Goal: Task Accomplishment & Management: Use online tool/utility

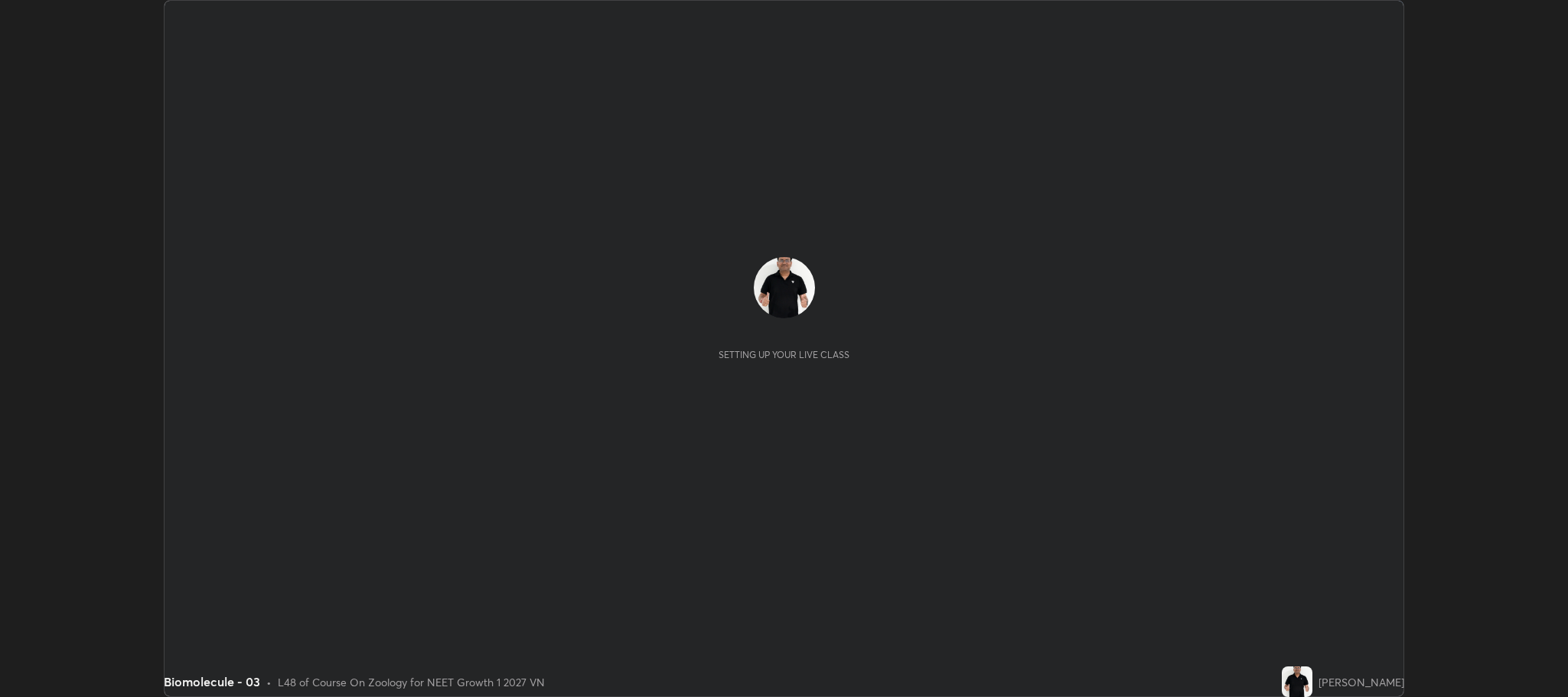
scroll to position [697, 1568]
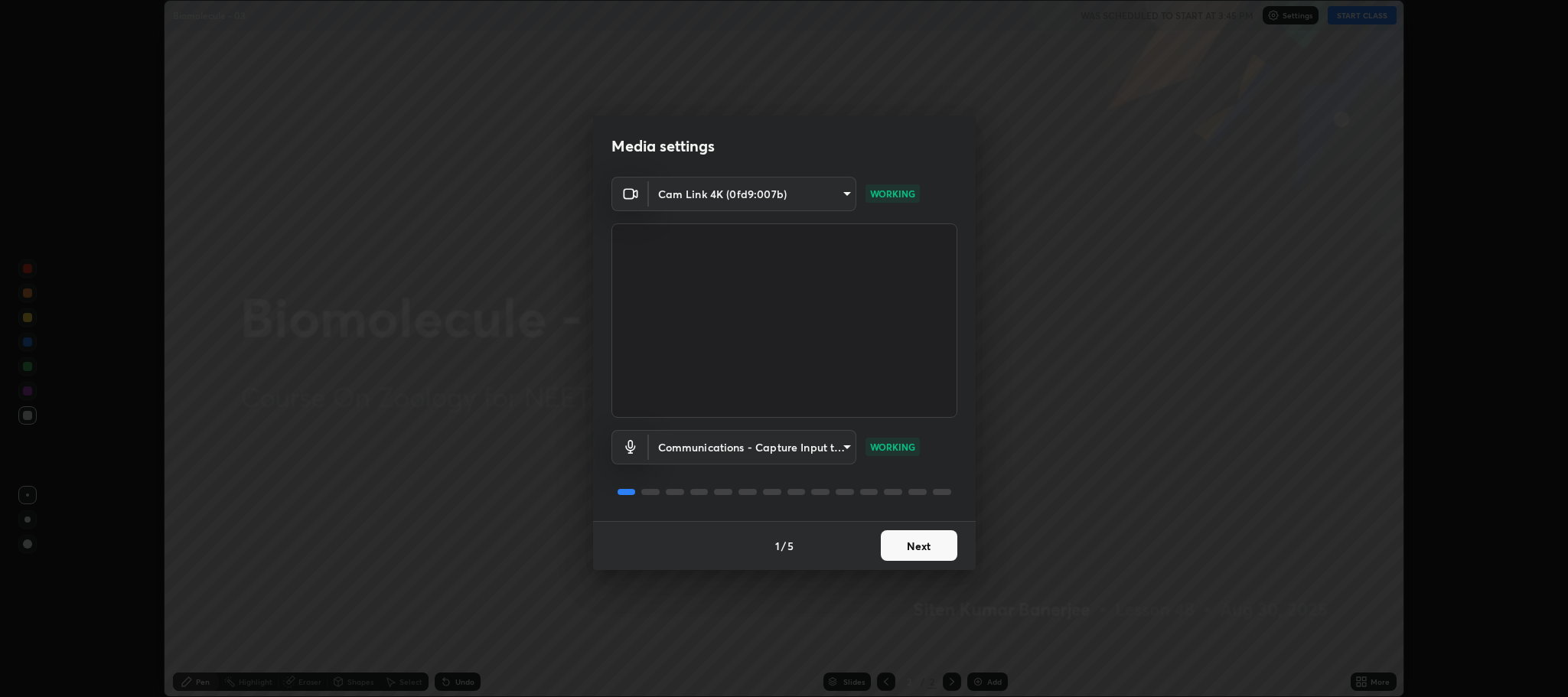
click at [919, 544] on button "Next" at bounding box center [919, 545] width 77 height 31
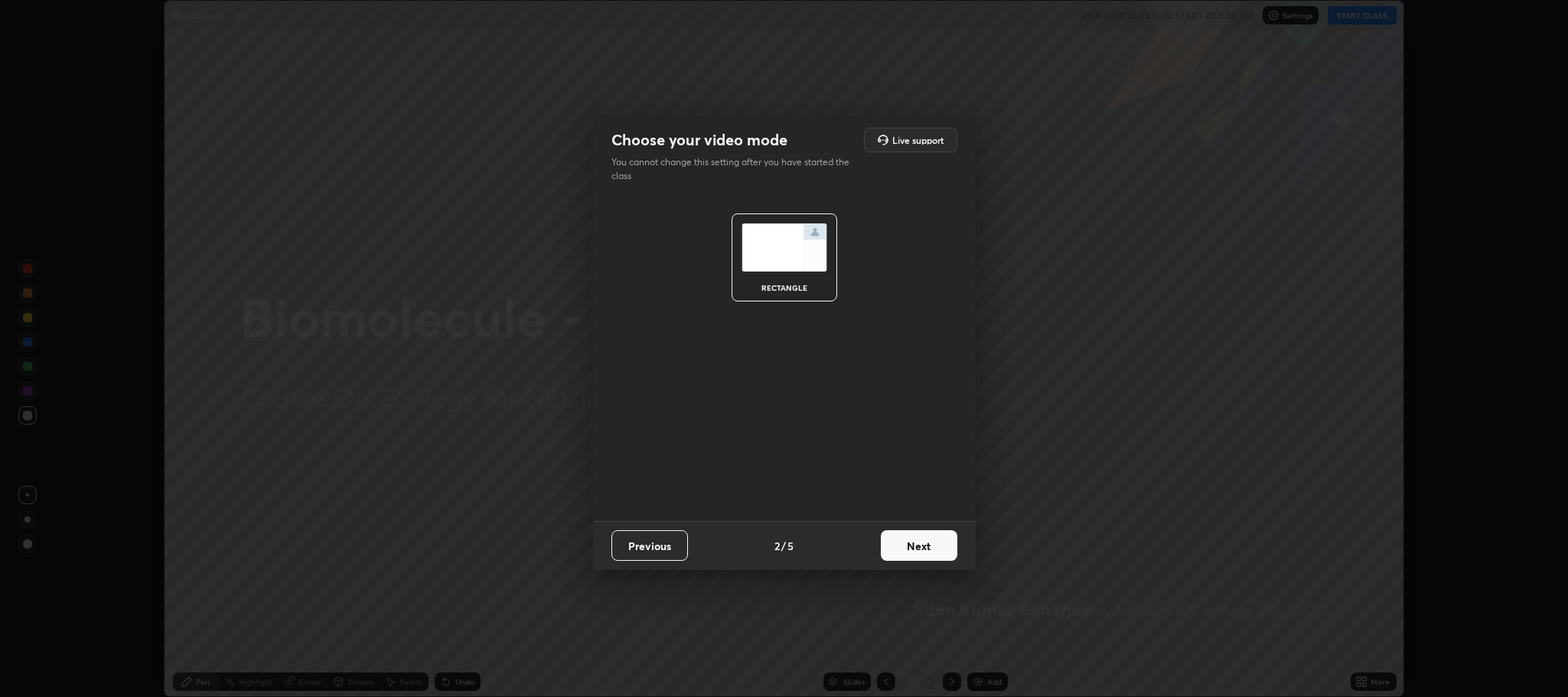
click at [920, 546] on button "Next" at bounding box center [919, 545] width 77 height 31
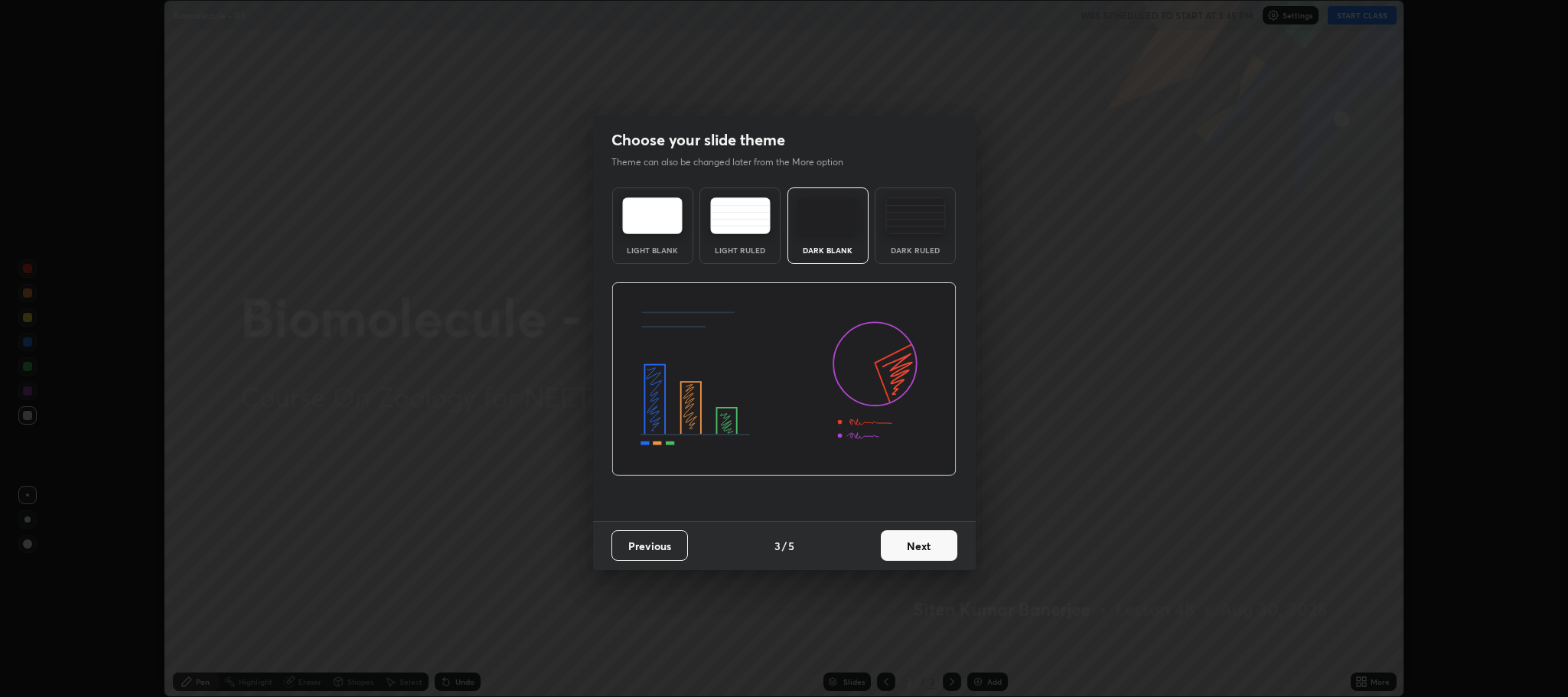
click at [920, 548] on button "Next" at bounding box center [919, 545] width 77 height 31
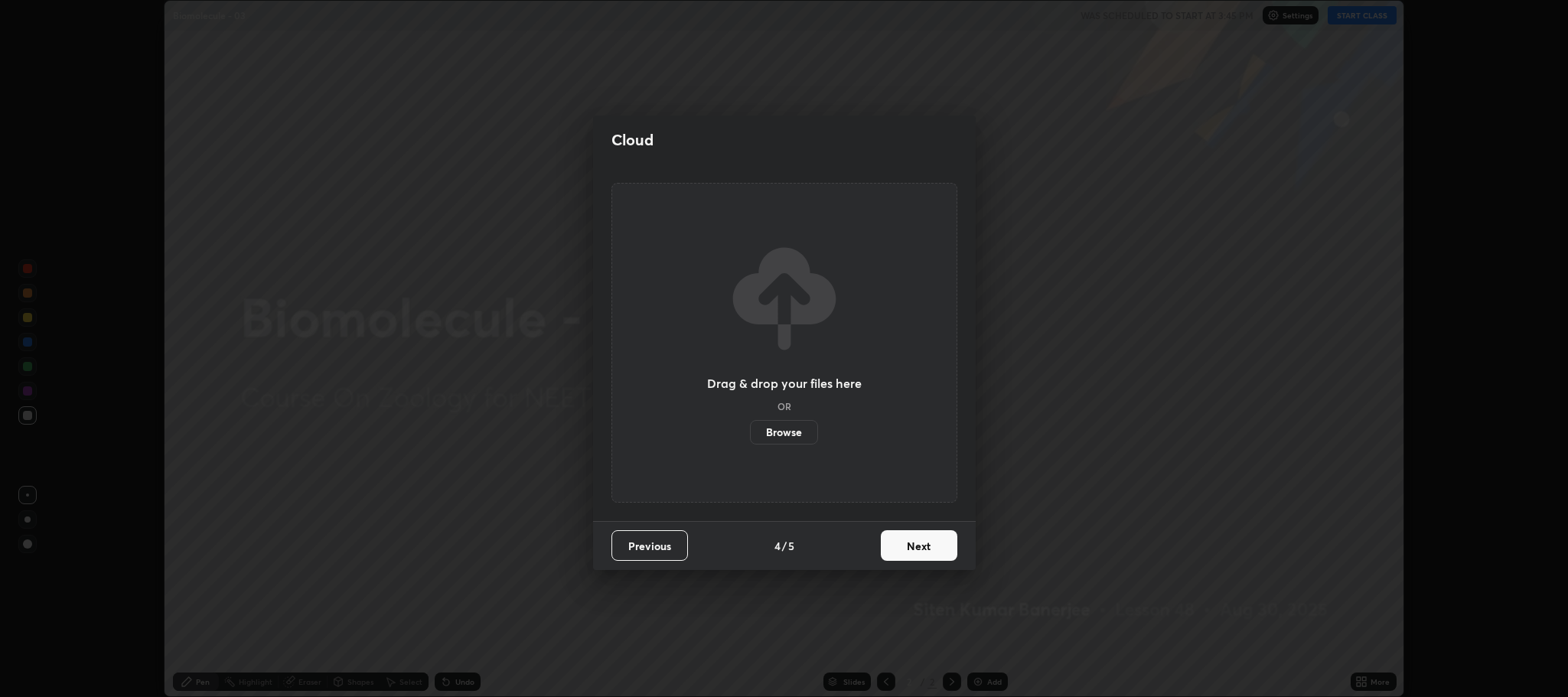
click at [919, 542] on button "Next" at bounding box center [919, 545] width 77 height 31
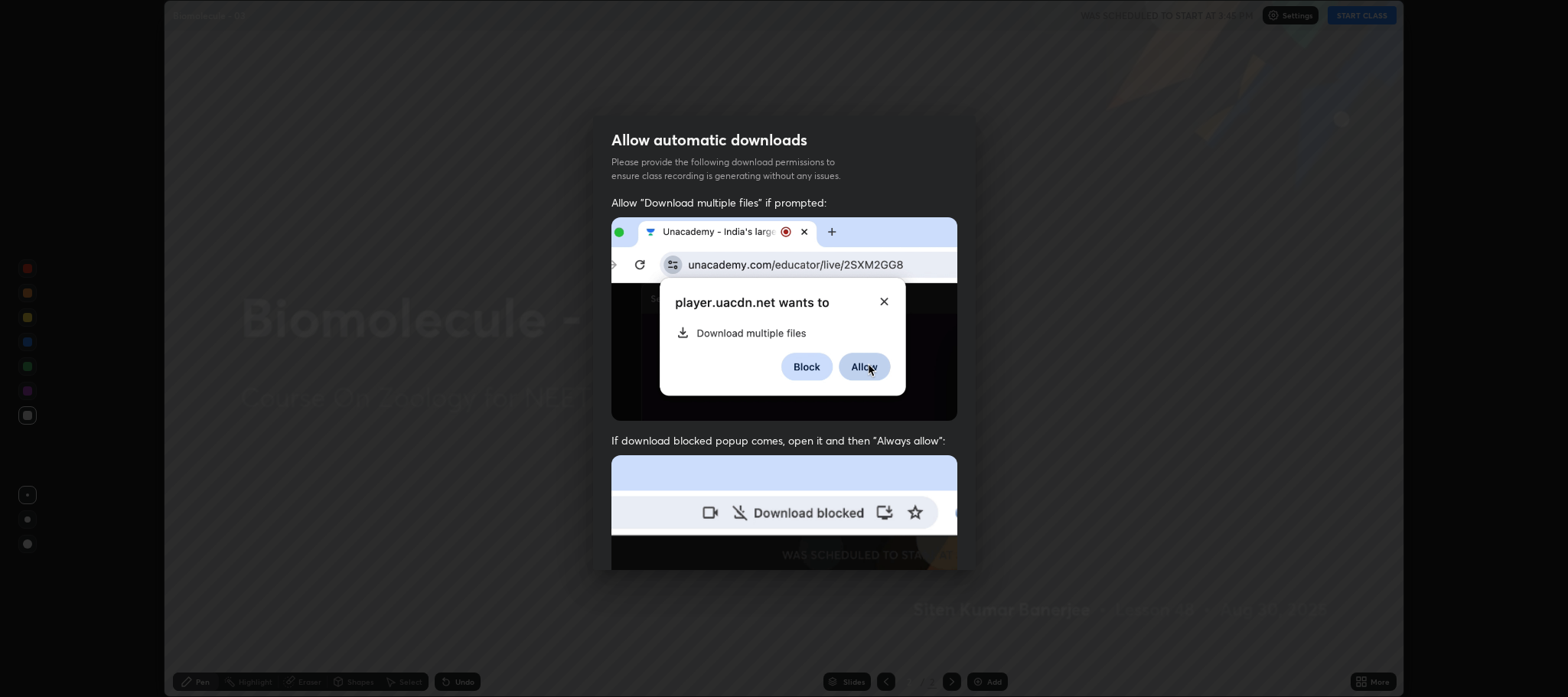
click at [904, 506] on img at bounding box center [784, 622] width 346 height 334
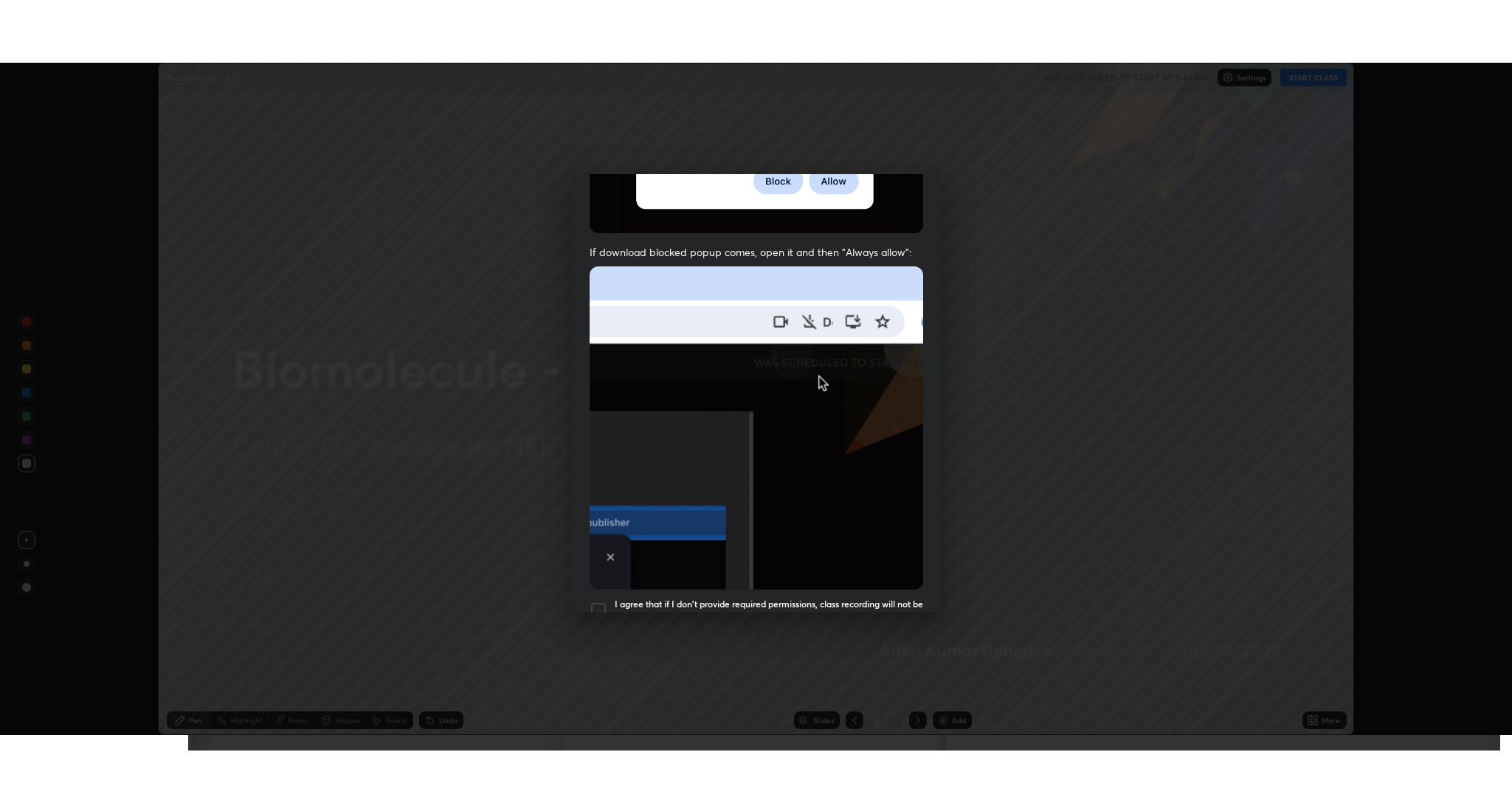
scroll to position [299, 0]
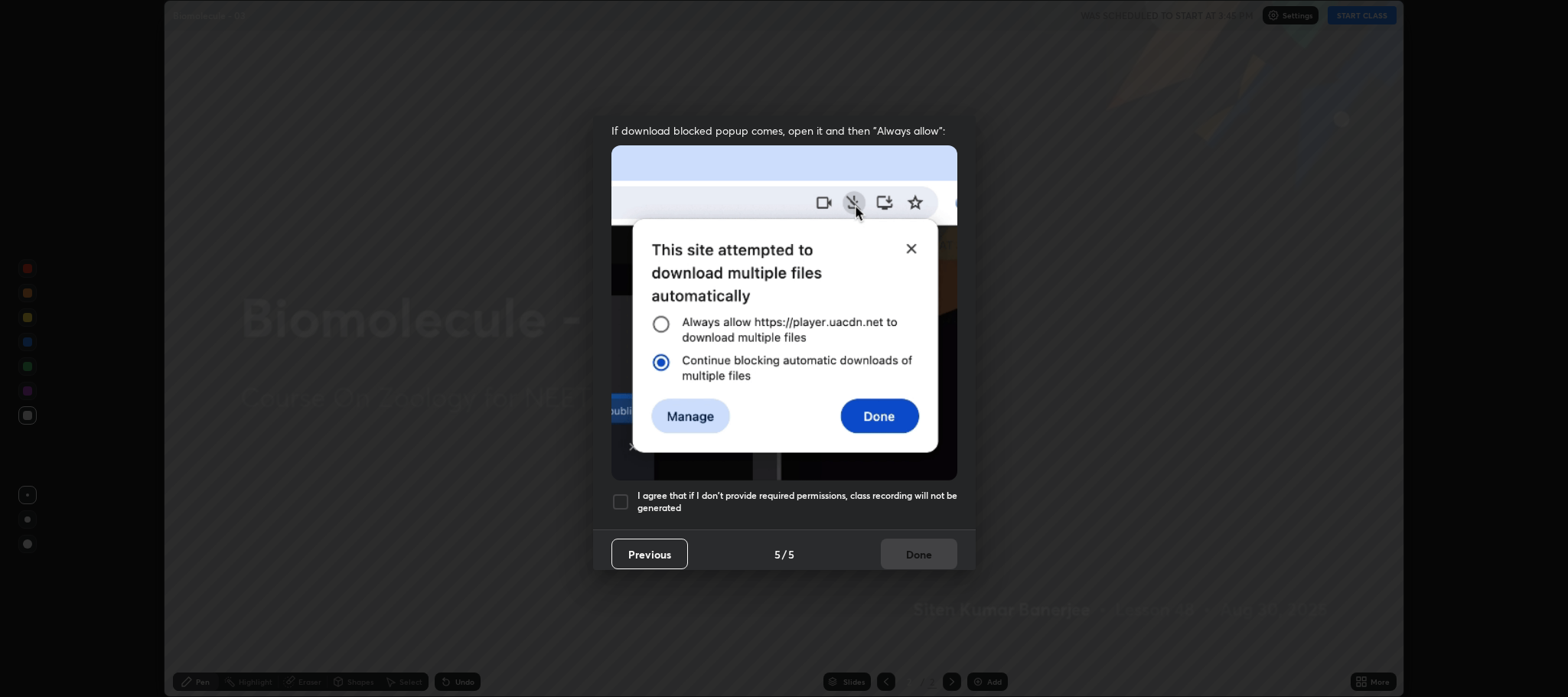
click at [629, 494] on div at bounding box center [620, 502] width 18 height 18
click at [903, 546] on button "Done" at bounding box center [919, 554] width 77 height 31
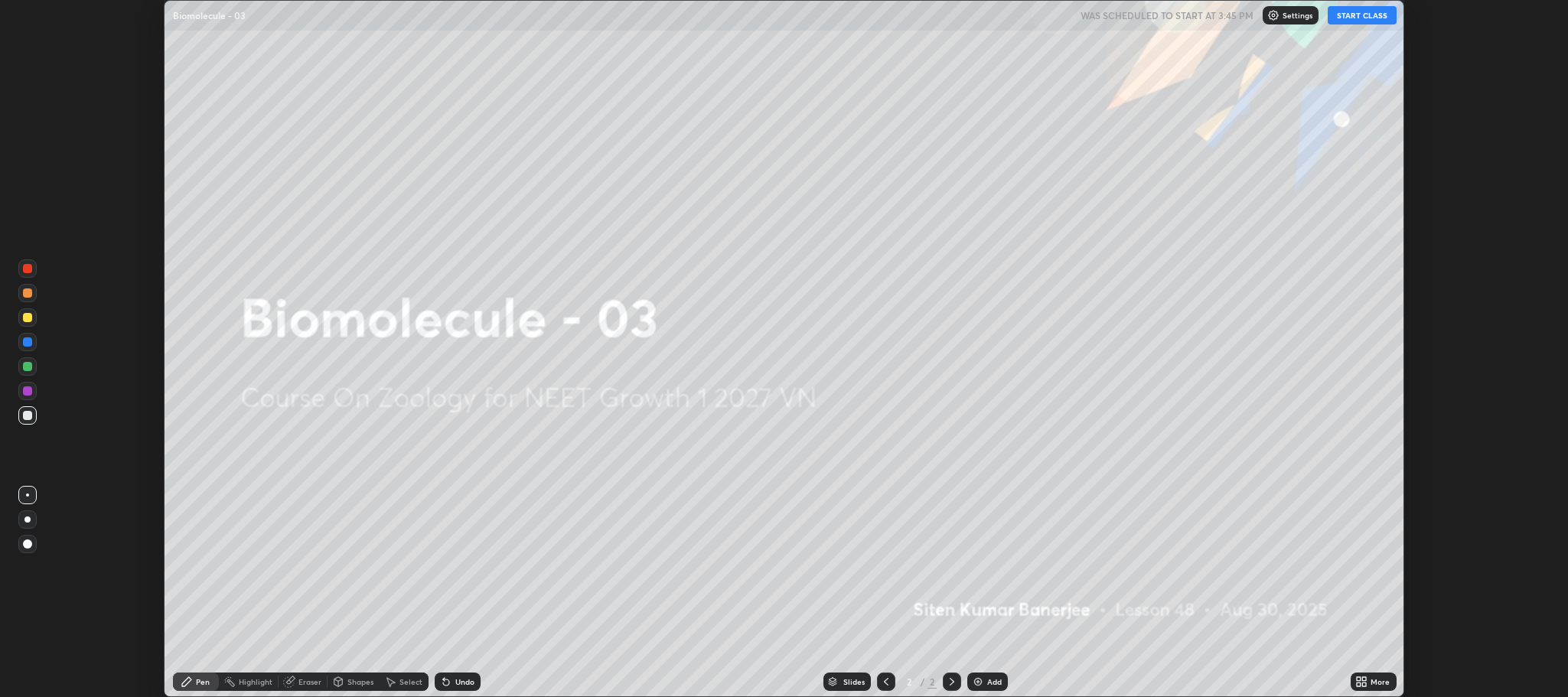
click at [1364, 14] on button "START CLASS" at bounding box center [1361, 15] width 69 height 18
click at [1364, 684] on icon at bounding box center [1365, 684] width 4 height 4
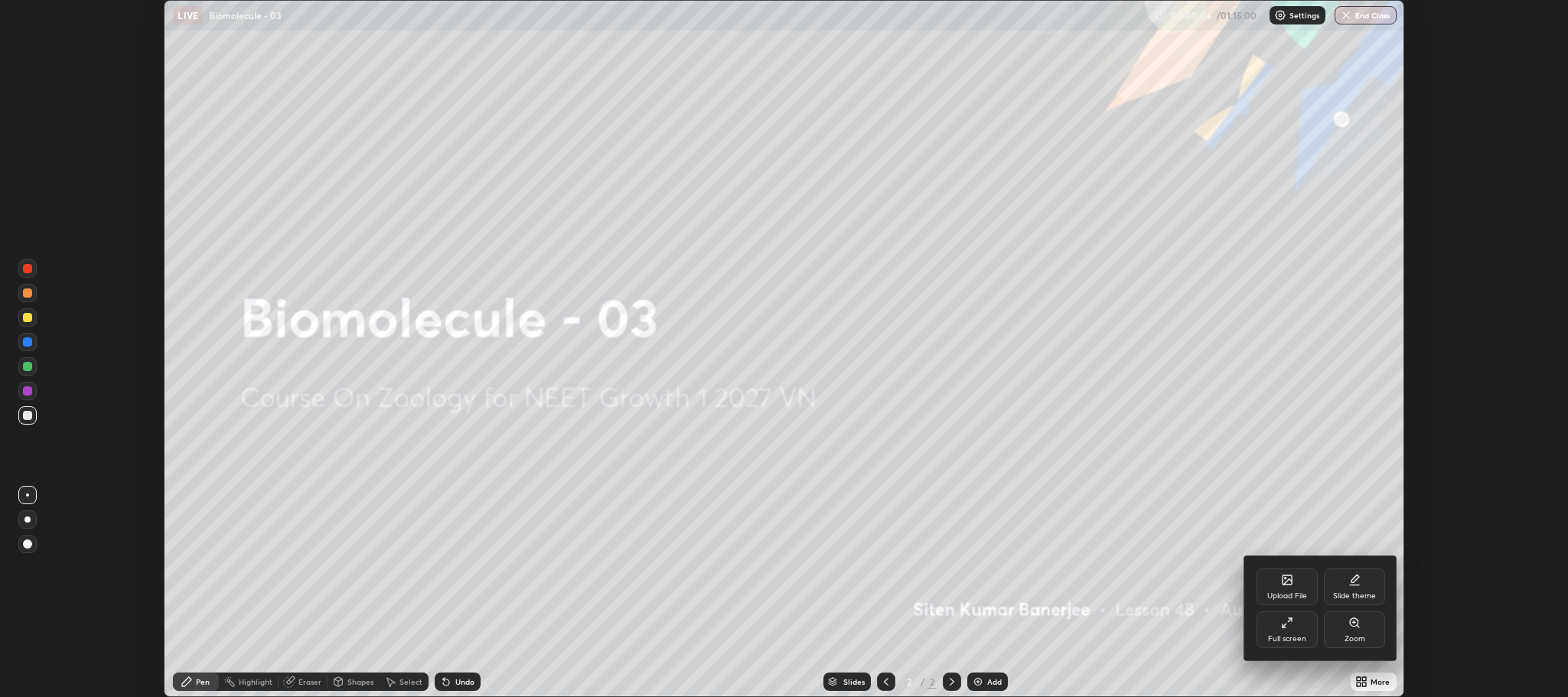
click at [1285, 639] on div "Full screen" at bounding box center [1287, 639] width 38 height 8
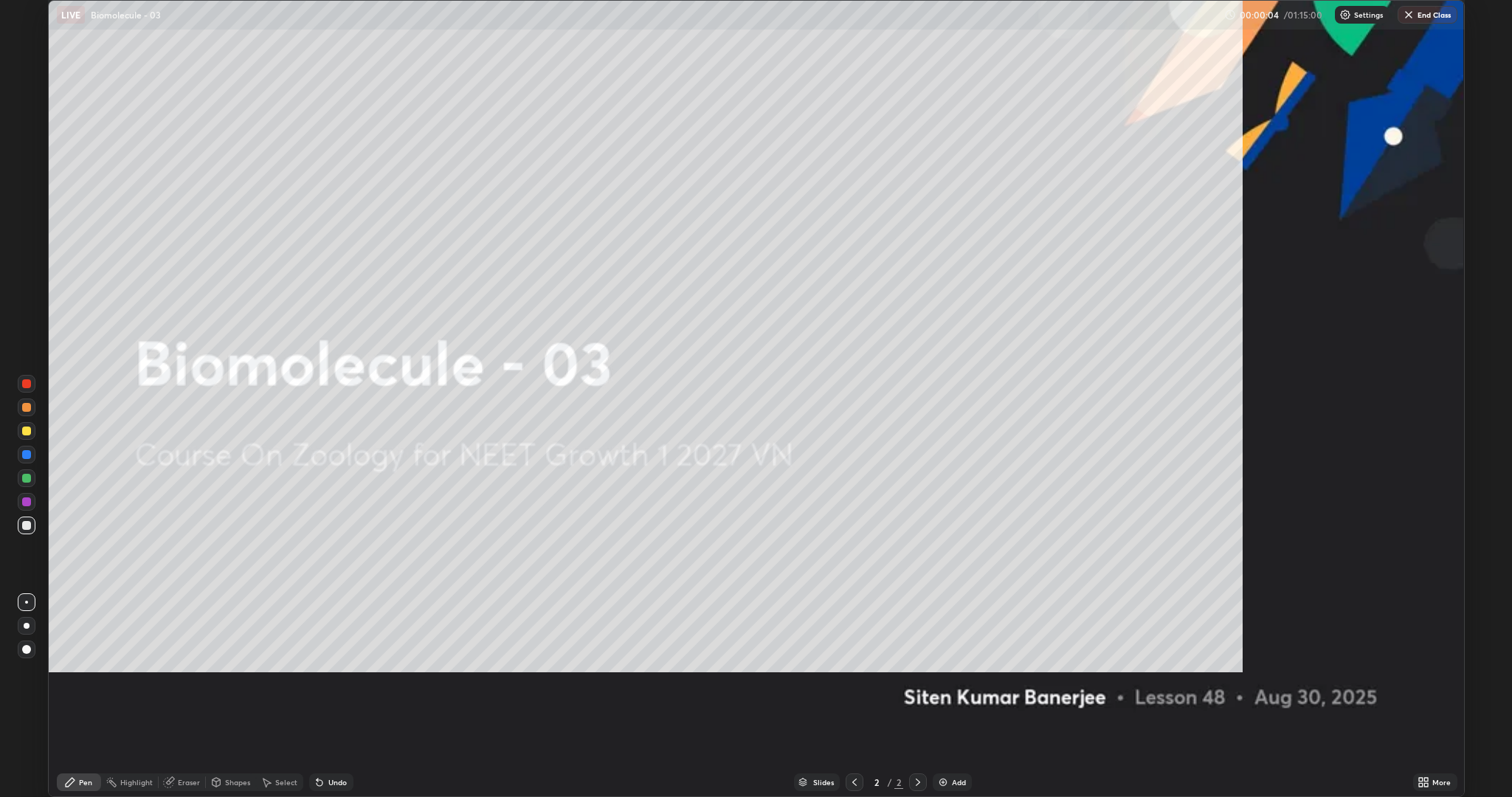
scroll to position [797, 1512]
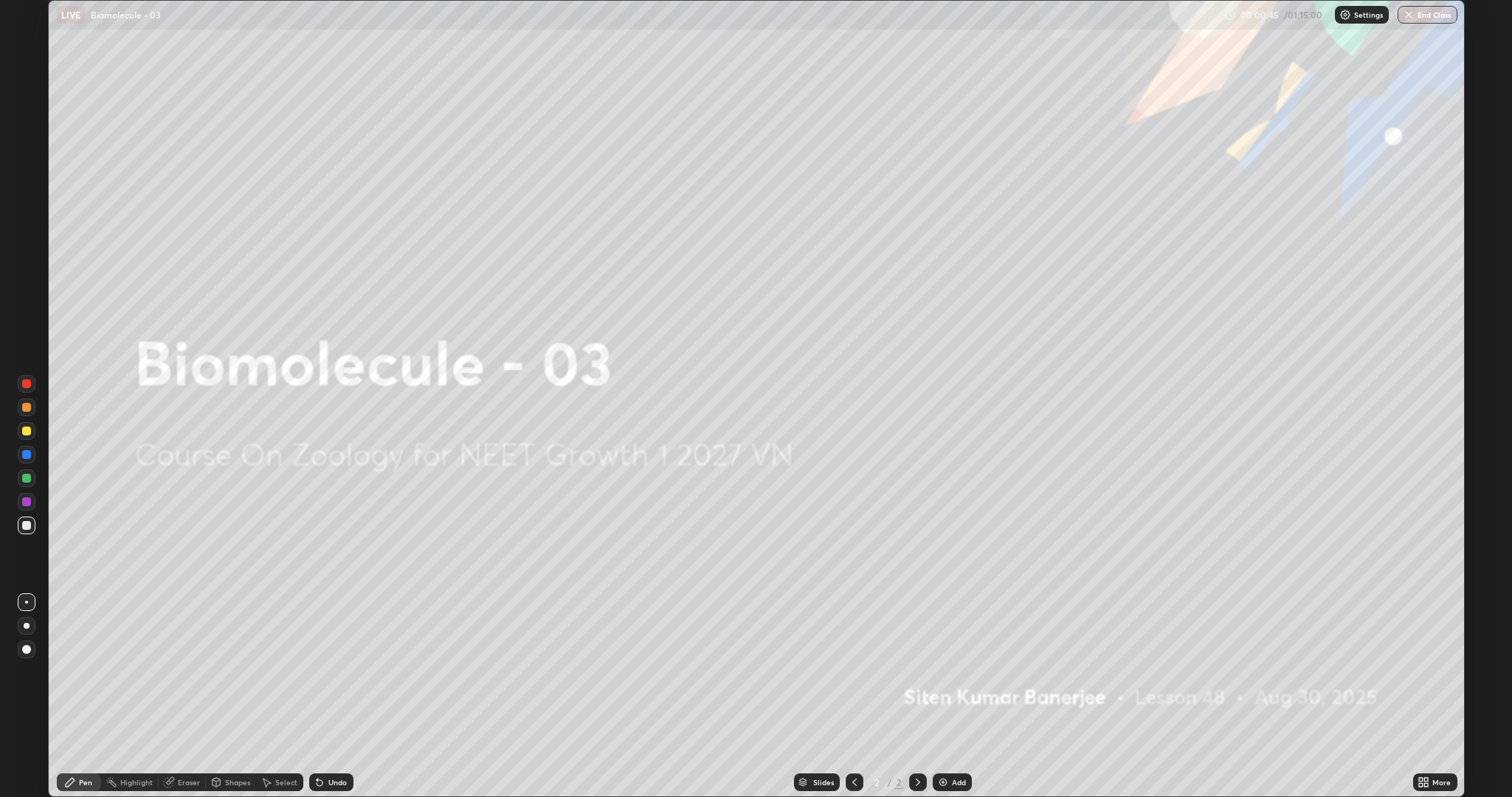
click at [951, 672] on div "Add" at bounding box center [952, 783] width 39 height 18
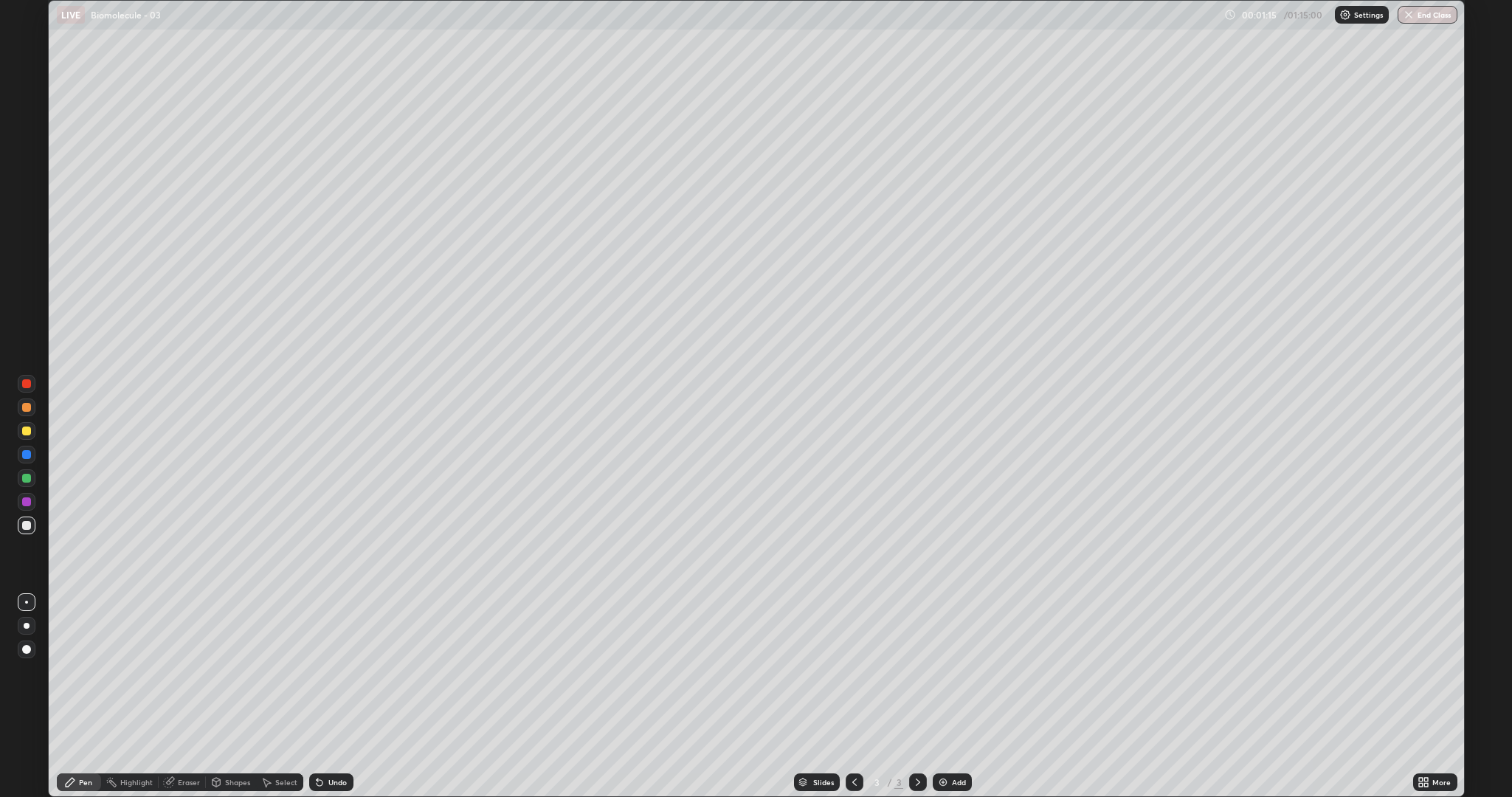
click at [25, 429] on div at bounding box center [27, 431] width 9 height 9
click at [181, 672] on div "Eraser" at bounding box center [182, 783] width 47 height 18
click at [87, 672] on div "Pen" at bounding box center [85, 782] width 14 height 7
click at [26, 432] on div at bounding box center [27, 431] width 9 height 9
click at [18, 524] on div at bounding box center [27, 525] width 18 height 18
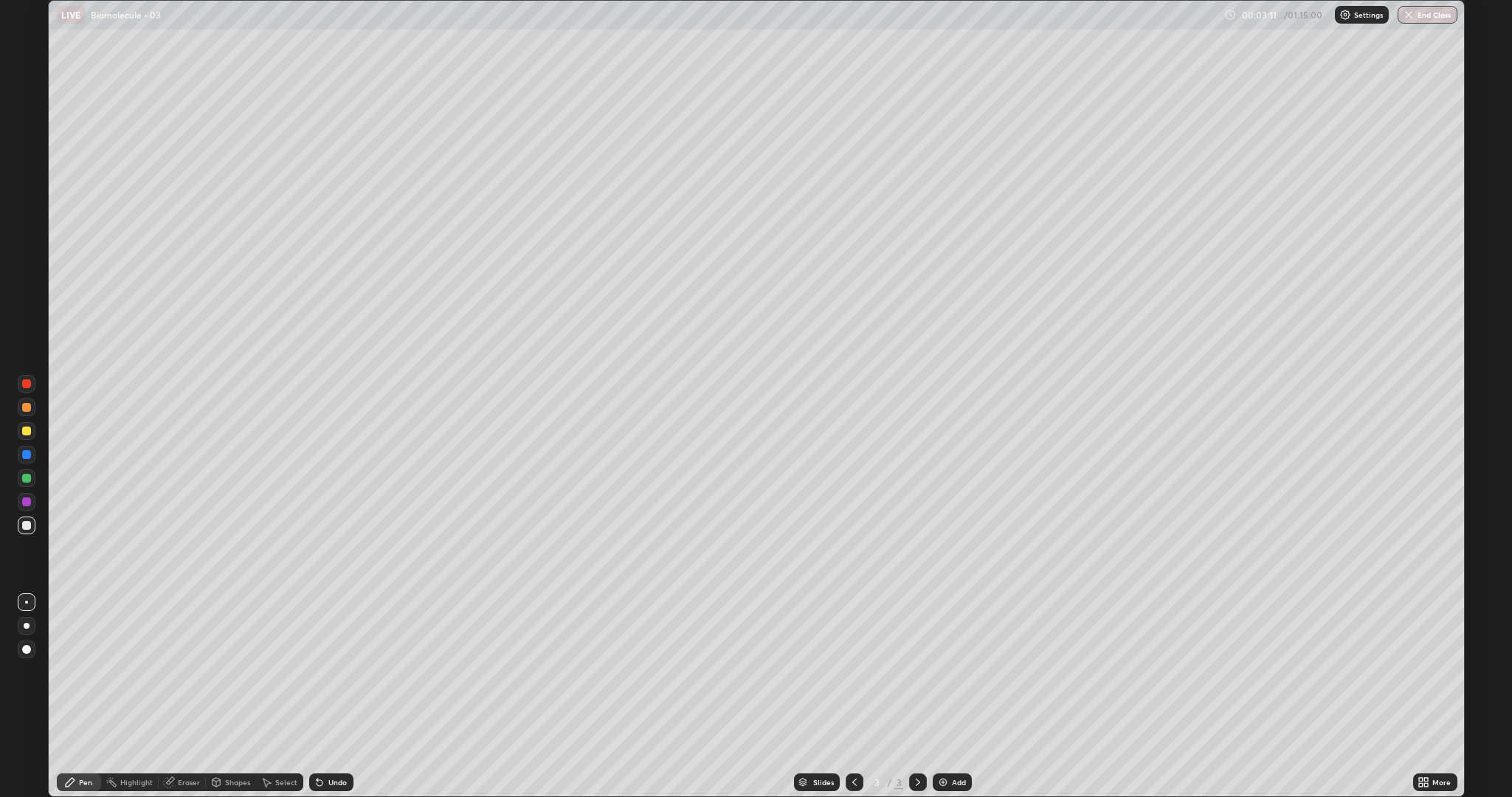
click at [23, 406] on div at bounding box center [27, 407] width 9 height 9
click at [28, 433] on div at bounding box center [27, 431] width 9 height 9
click at [190, 672] on div "Eraser" at bounding box center [189, 782] width 23 height 7
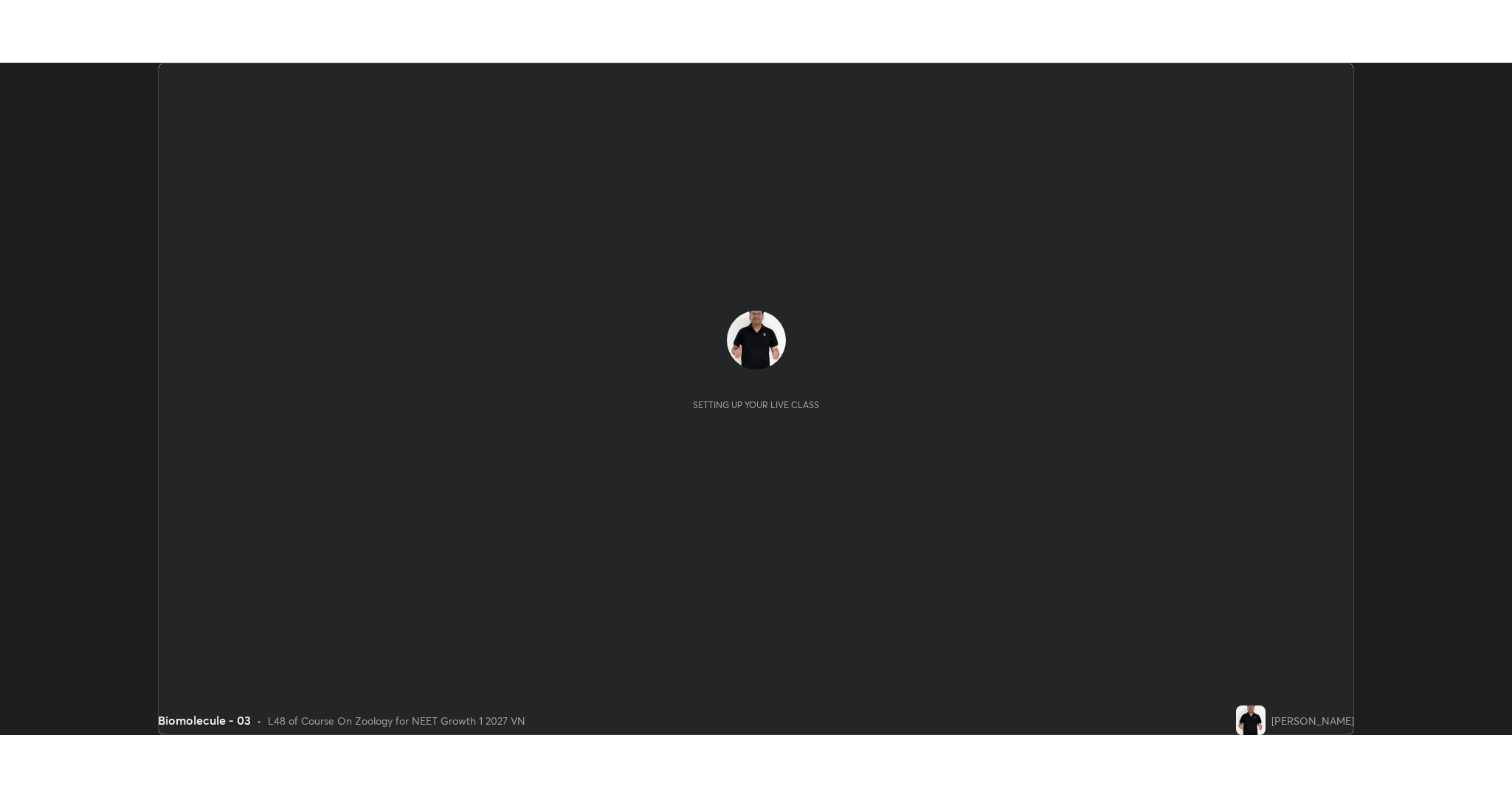
scroll to position [672, 1512]
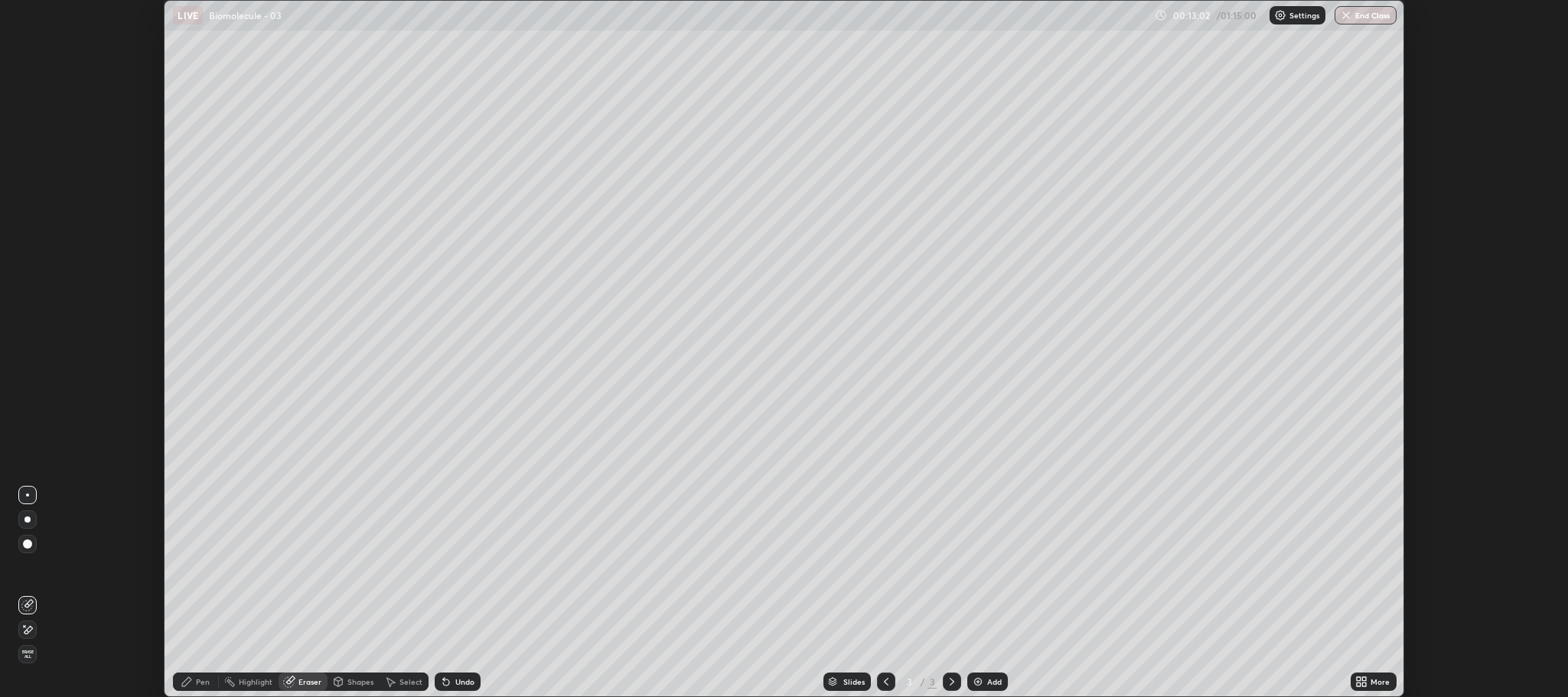
click at [197, 681] on div "Pen" at bounding box center [203, 681] width 14 height 8
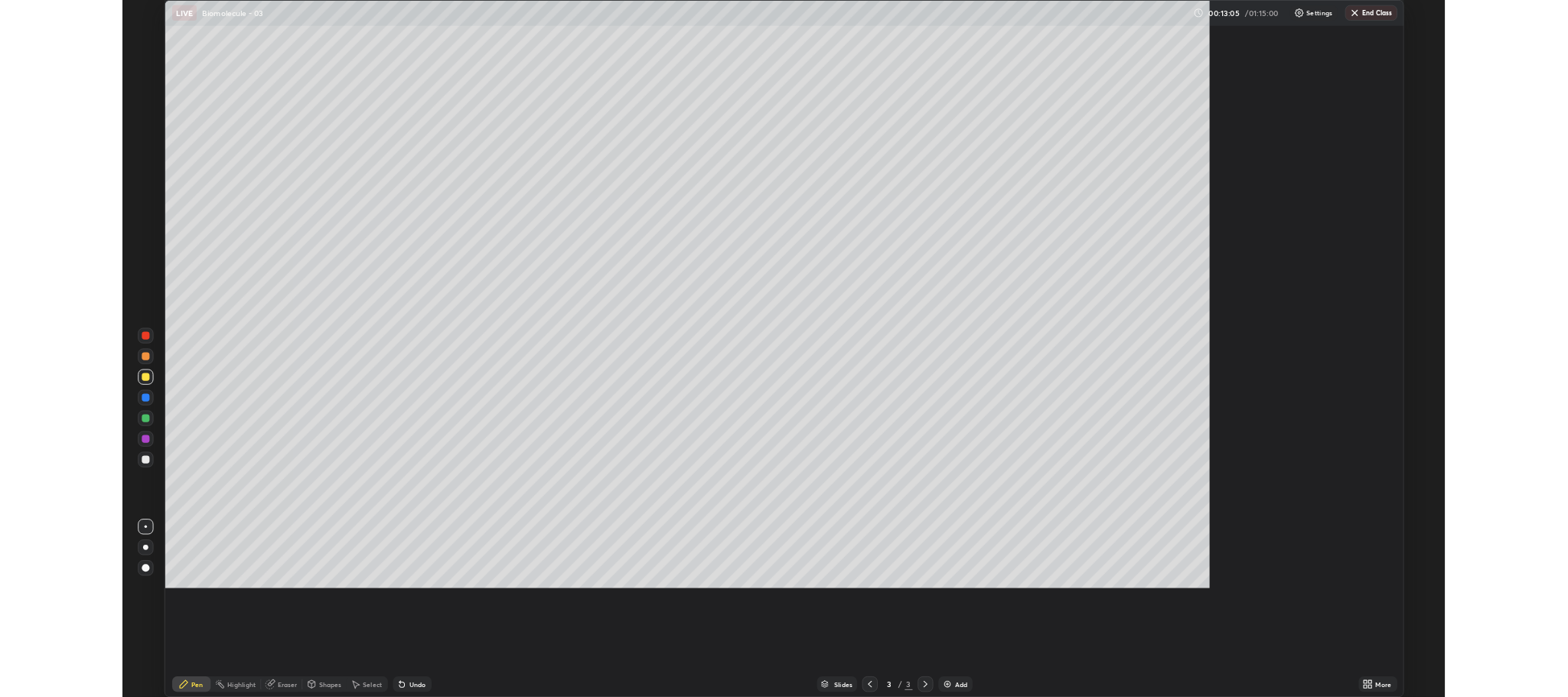
scroll to position [826, 1568]
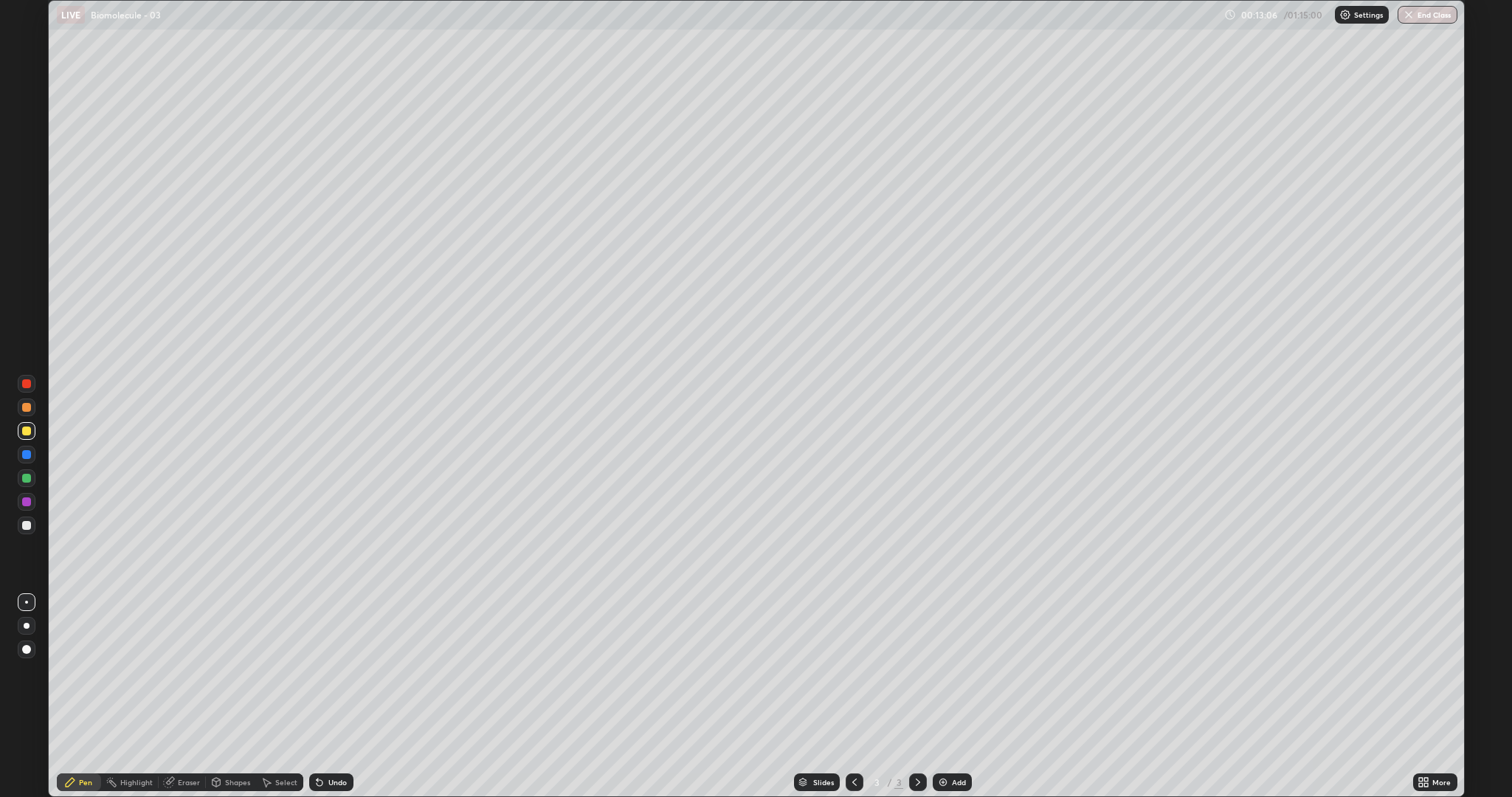
click at [24, 428] on div at bounding box center [27, 431] width 9 height 9
click at [185, 672] on div "Eraser" at bounding box center [189, 782] width 23 height 7
click at [84, 672] on div "Pen" at bounding box center [85, 782] width 14 height 7
click at [28, 430] on div at bounding box center [27, 431] width 9 height 9
click at [24, 401] on div at bounding box center [27, 408] width 18 height 18
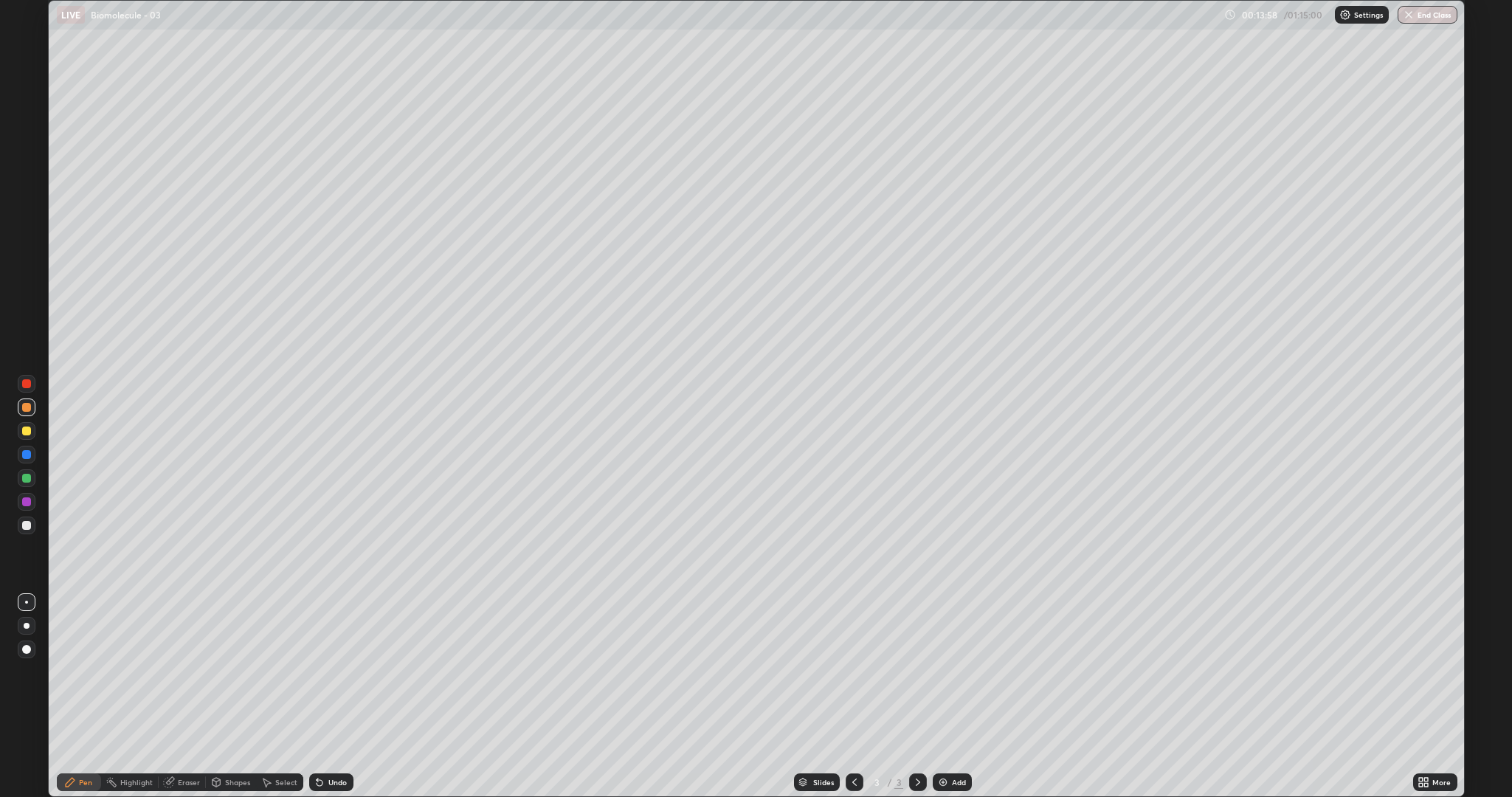
click at [18, 483] on div at bounding box center [27, 479] width 18 height 18
click at [26, 525] on div at bounding box center [27, 525] width 9 height 9
click at [137, 672] on div "Highlight" at bounding box center [137, 782] width 32 height 7
click at [27, 430] on div at bounding box center [27, 431] width 9 height 9
click at [85, 672] on div "Pen" at bounding box center [85, 782] width 14 height 7
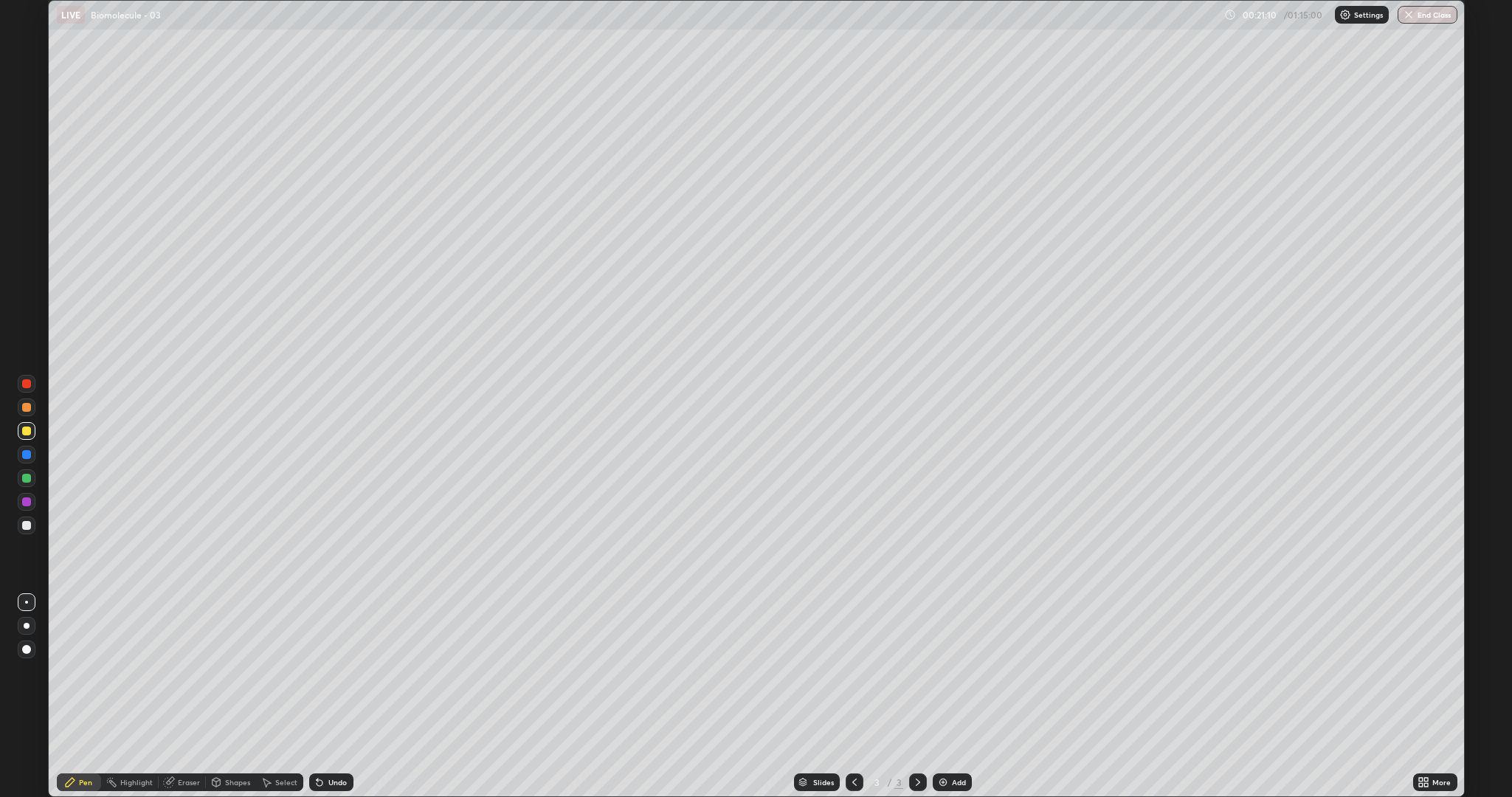
click at [25, 428] on div at bounding box center [27, 431] width 9 height 9
click at [952, 672] on div "Add" at bounding box center [958, 782] width 14 height 7
click at [27, 409] on div at bounding box center [27, 407] width 9 height 9
click at [23, 520] on div at bounding box center [27, 525] width 18 height 18
click at [27, 432] on div at bounding box center [27, 431] width 9 height 9
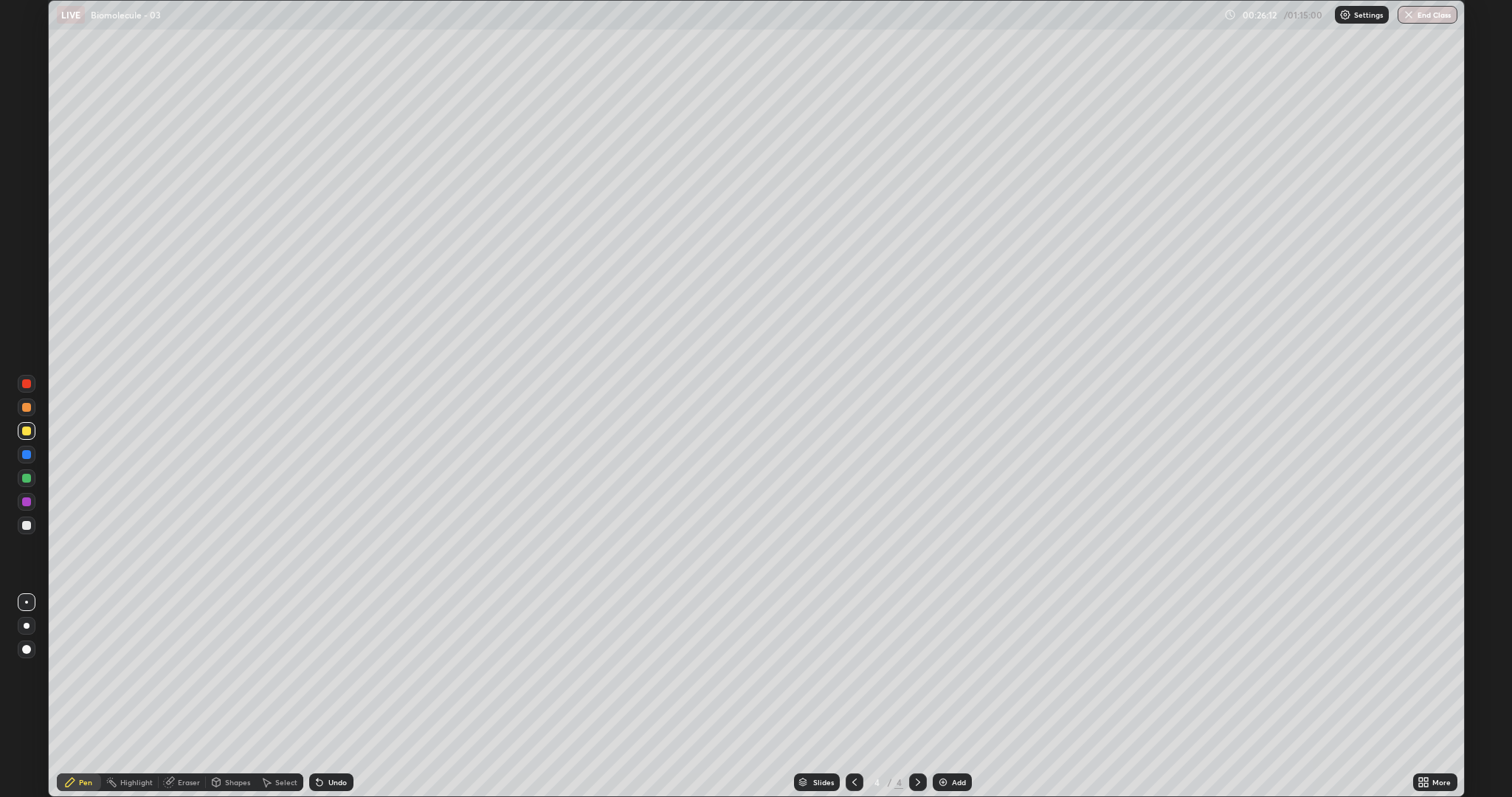
click at [29, 524] on div at bounding box center [27, 525] width 9 height 9
click at [27, 479] on div at bounding box center [27, 478] width 9 height 9
click at [953, 672] on div "Add" at bounding box center [958, 782] width 14 height 7
click at [30, 434] on div at bounding box center [27, 431] width 9 height 9
click at [189, 672] on div "Eraser" at bounding box center [189, 782] width 23 height 7
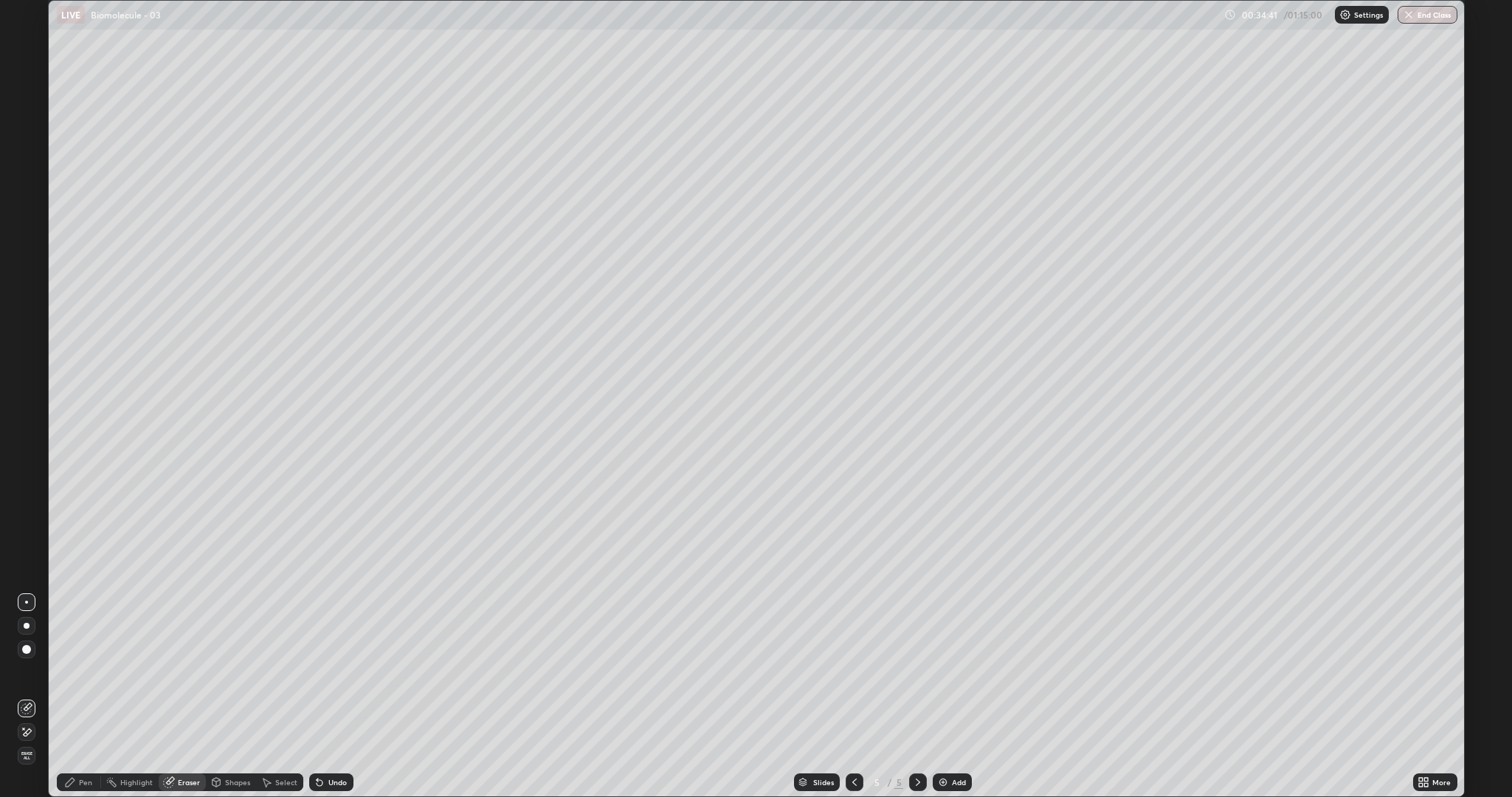
click at [86, 672] on div "Pen" at bounding box center [79, 783] width 44 height 18
click at [20, 430] on div at bounding box center [27, 431] width 18 height 18
click at [23, 525] on div at bounding box center [27, 525] width 9 height 9
click at [34, 472] on div at bounding box center [27, 479] width 18 height 18
click at [1426, 672] on icon at bounding box center [1425, 785] width 4 height 4
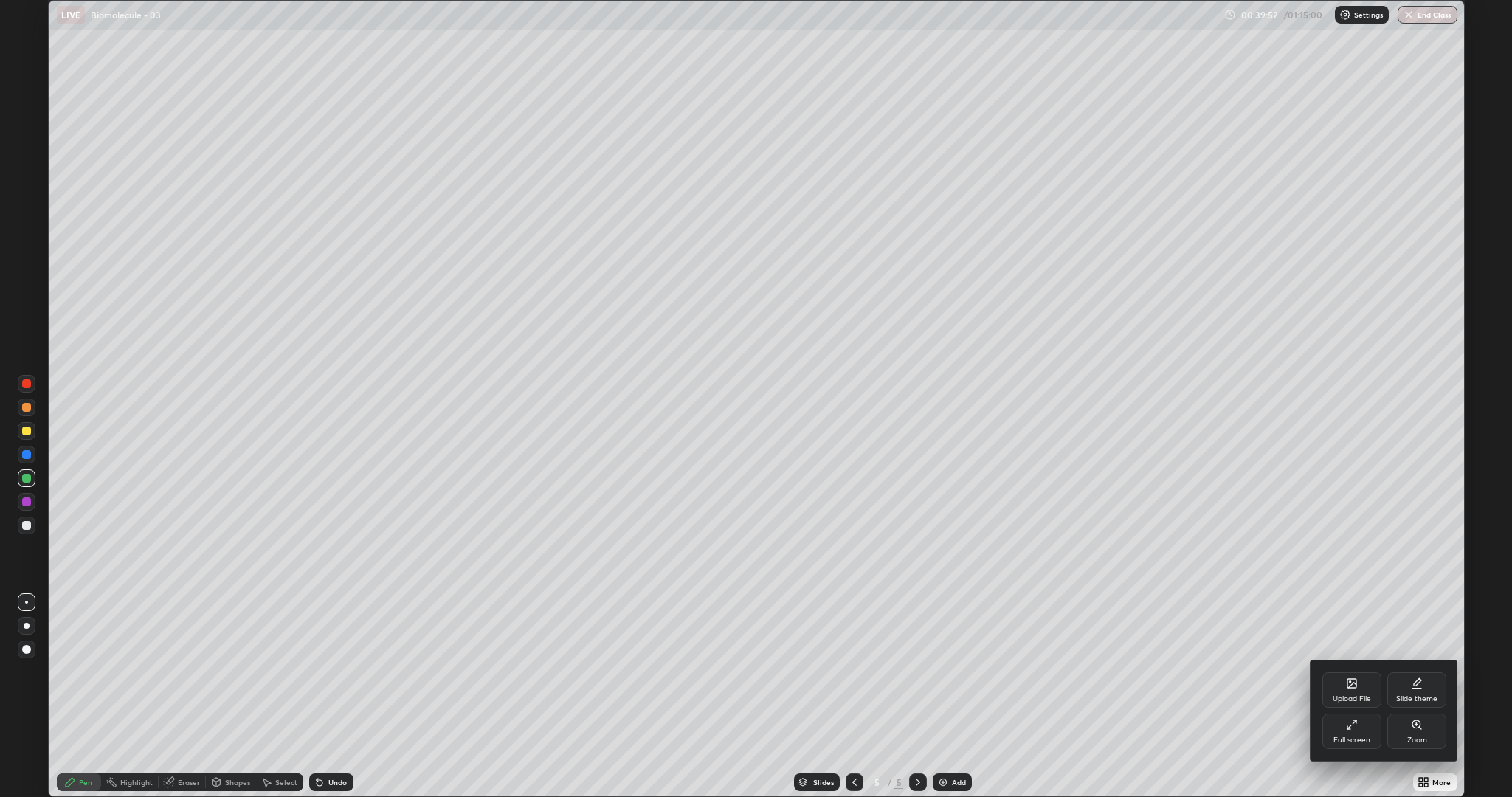
click at [1350, 672] on div "Full screen" at bounding box center [1352, 740] width 37 height 7
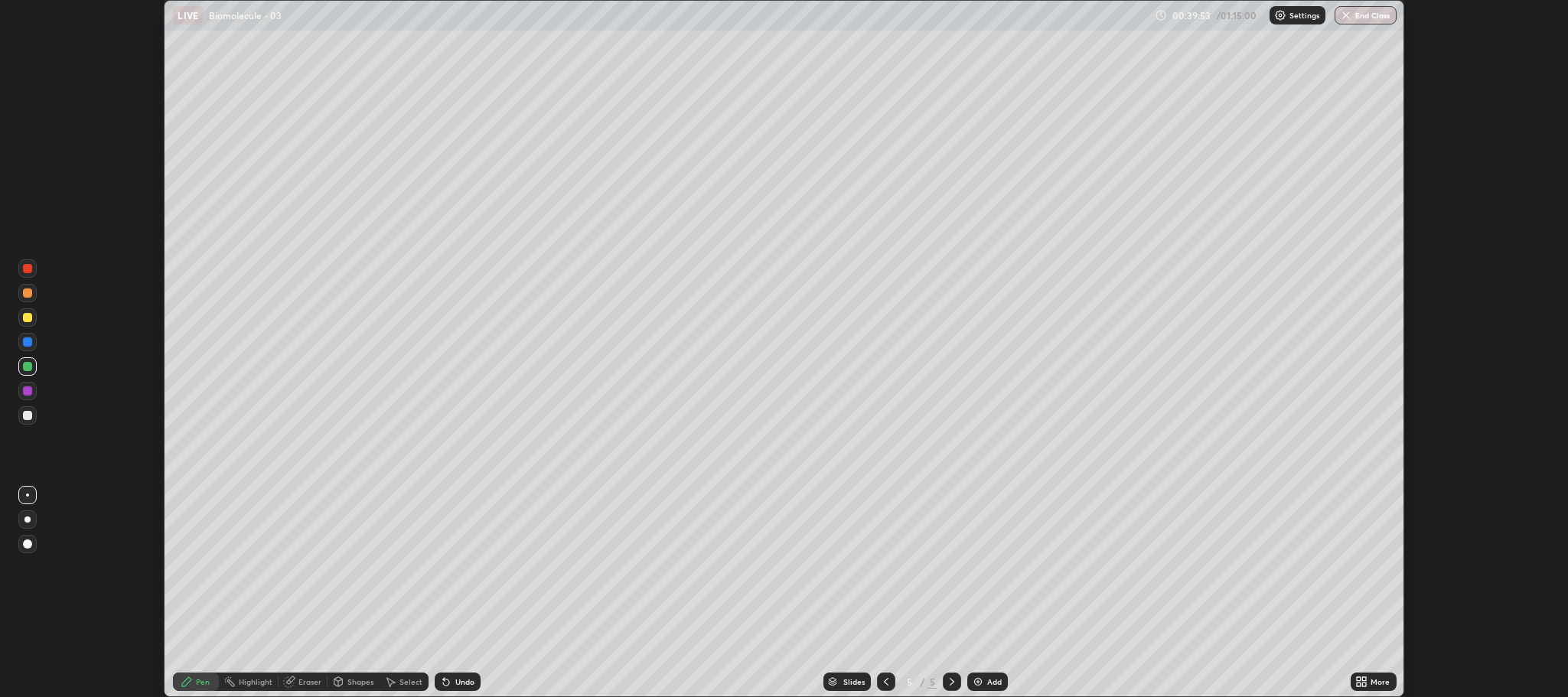
scroll to position [75824, 74942]
click at [993, 684] on div "Add" at bounding box center [994, 681] width 14 height 8
click at [28, 320] on div at bounding box center [28, 317] width 9 height 9
click at [304, 684] on div "Eraser" at bounding box center [310, 681] width 23 height 8
click at [209, 689] on div "Pen" at bounding box center [195, 682] width 46 height 18
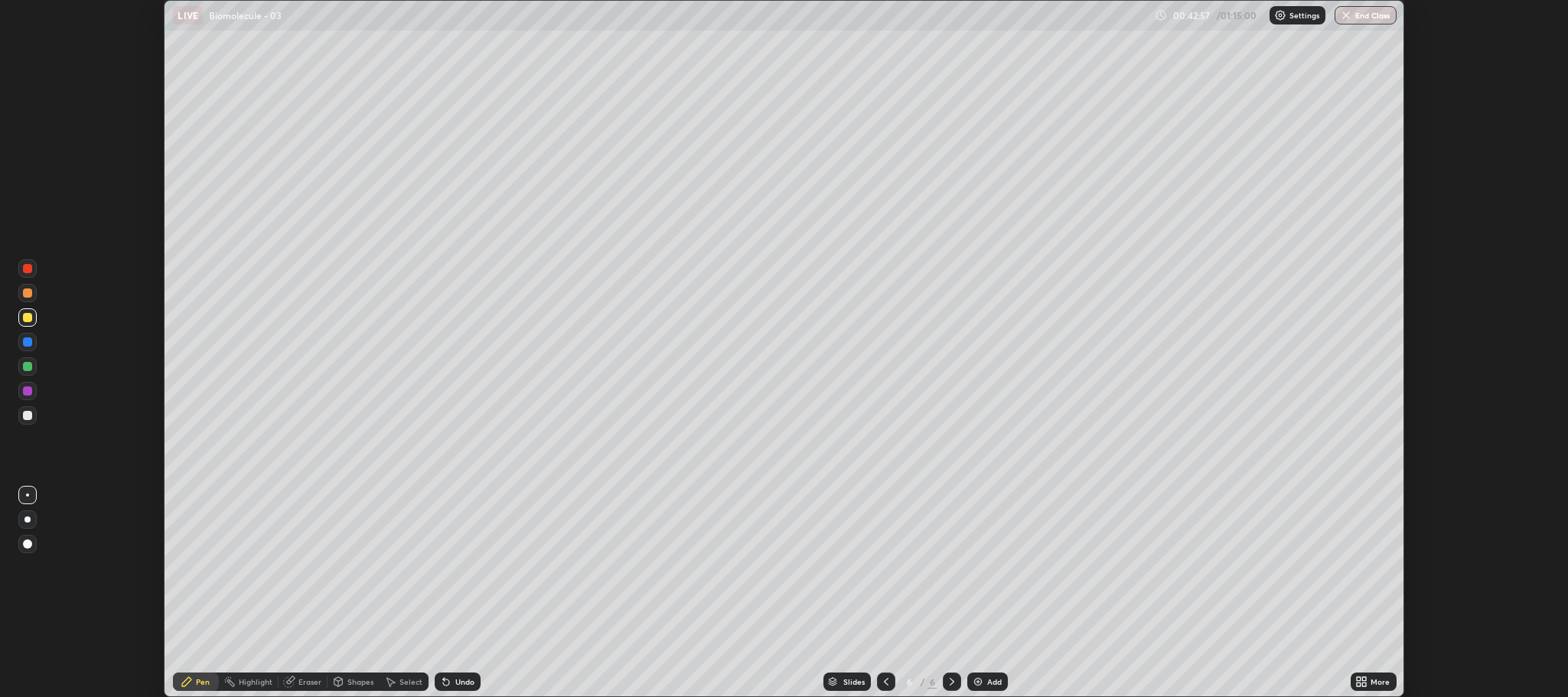
click at [29, 419] on div at bounding box center [28, 415] width 9 height 9
click at [992, 678] on div "Add" at bounding box center [994, 681] width 14 height 8
click at [27, 321] on div at bounding box center [28, 317] width 9 height 9
click at [20, 419] on div at bounding box center [28, 415] width 18 height 18
click at [20, 315] on div at bounding box center [28, 318] width 18 height 18
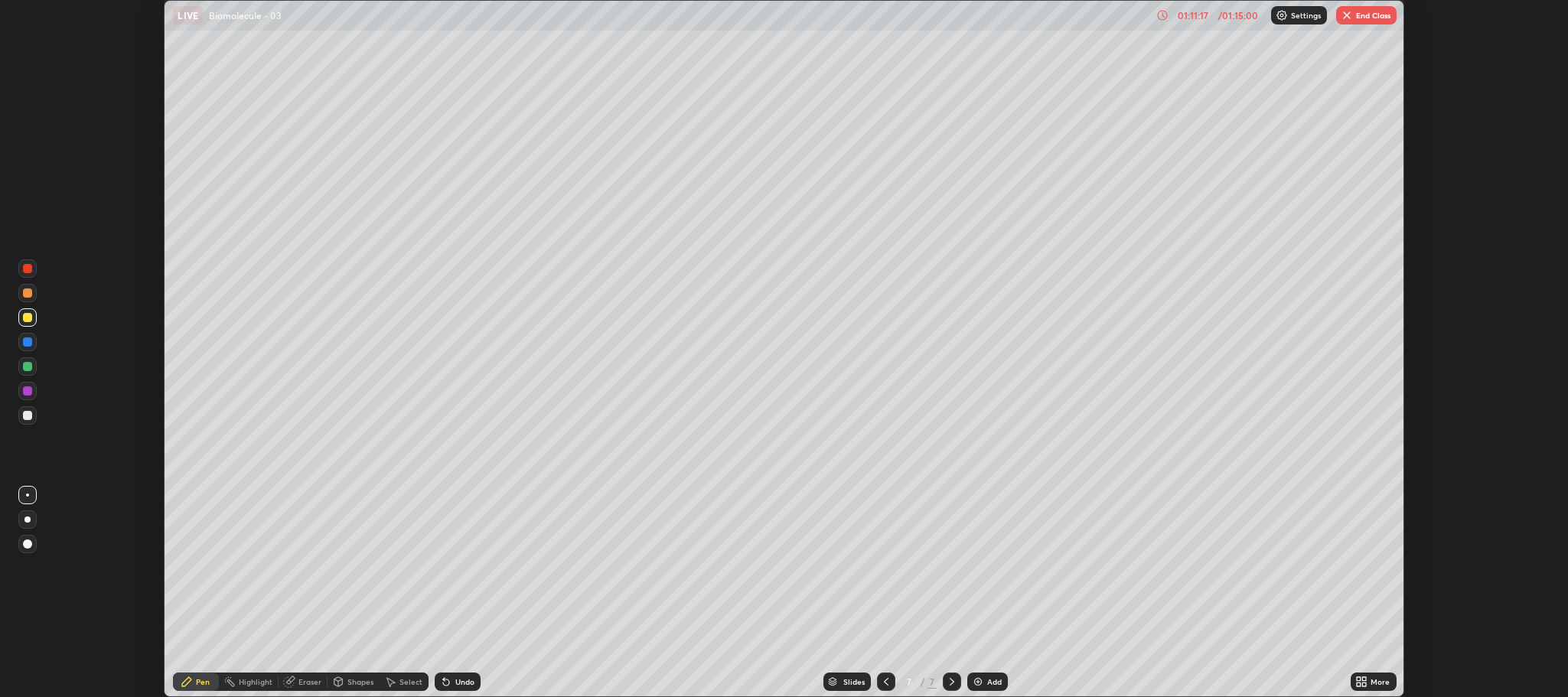
click at [884, 682] on icon at bounding box center [885, 681] width 13 height 13
click at [884, 674] on div at bounding box center [886, 682] width 18 height 18
click at [886, 683] on icon at bounding box center [885, 681] width 13 height 13
click at [884, 682] on icon at bounding box center [885, 681] width 13 height 13
click at [1360, 8] on button "End Class" at bounding box center [1366, 15] width 61 height 18
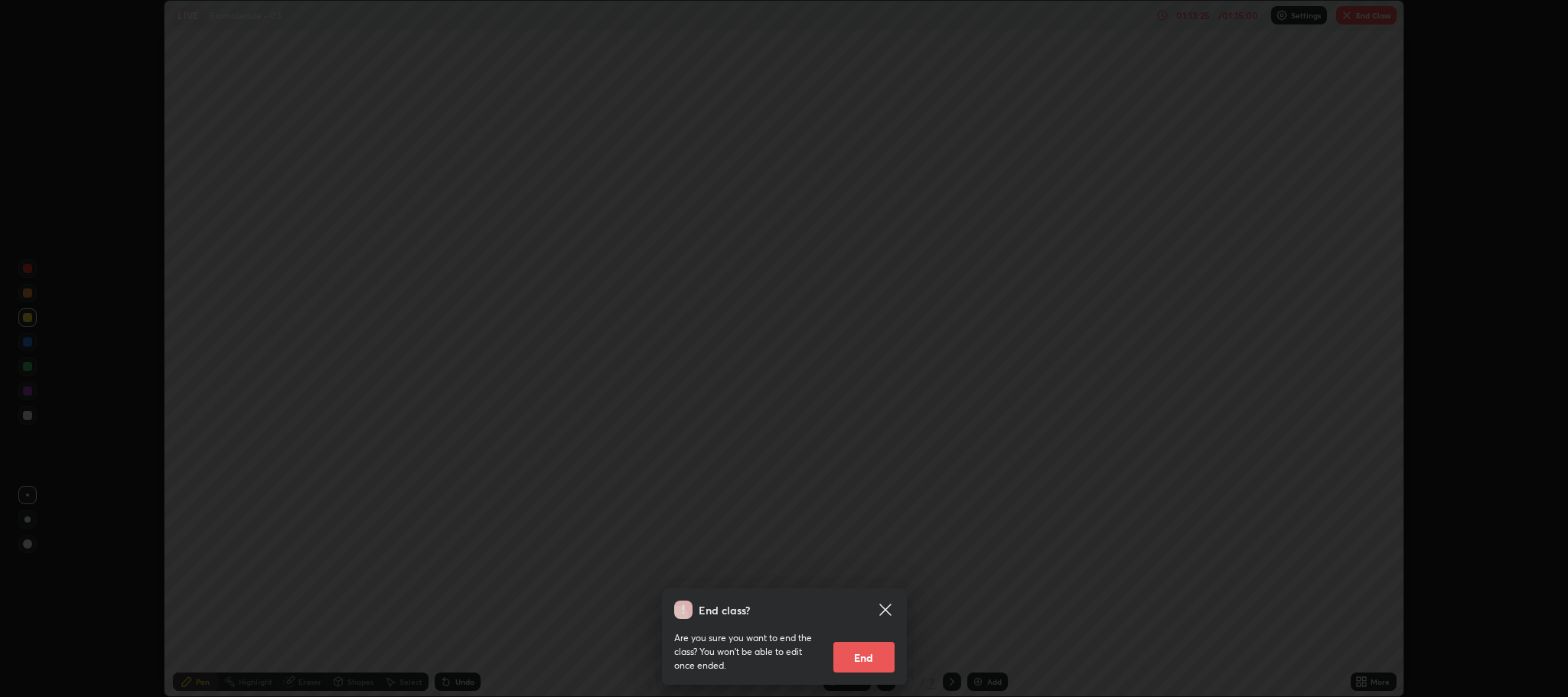
click at [879, 655] on button "End" at bounding box center [864, 657] width 61 height 31
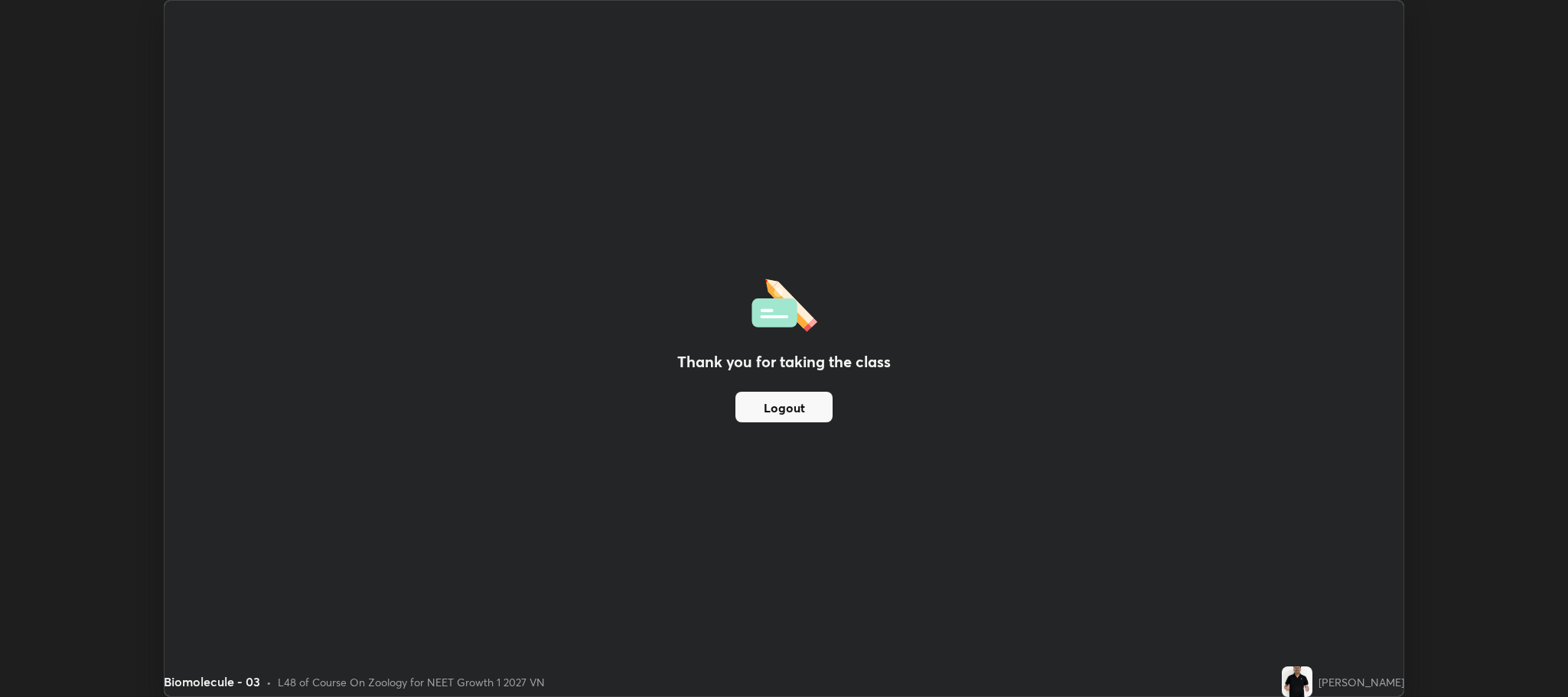
click at [789, 405] on button "Logout" at bounding box center [784, 407] width 98 height 31
